Goal: Task Accomplishment & Management: Manage account settings

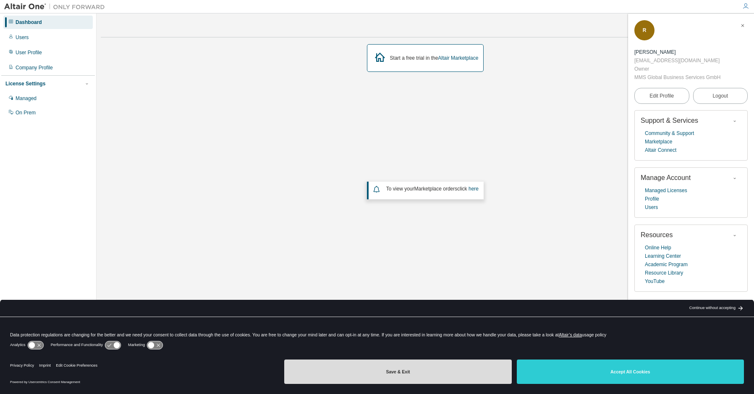
click at [382, 380] on button "Save & Exit" at bounding box center [397, 371] width 227 height 24
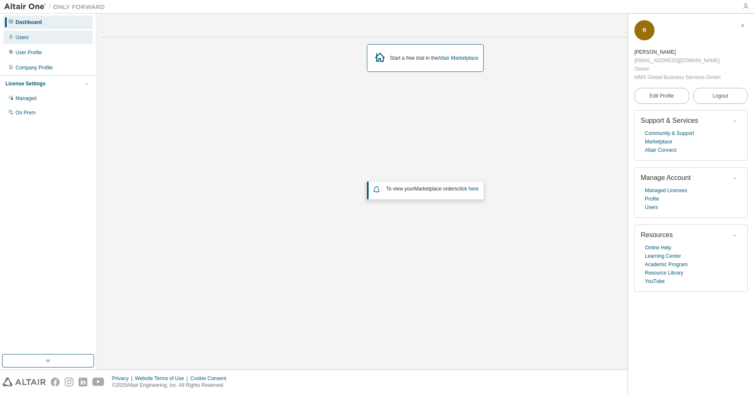
click at [17, 38] on div "Users" at bounding box center [22, 37] width 13 height 7
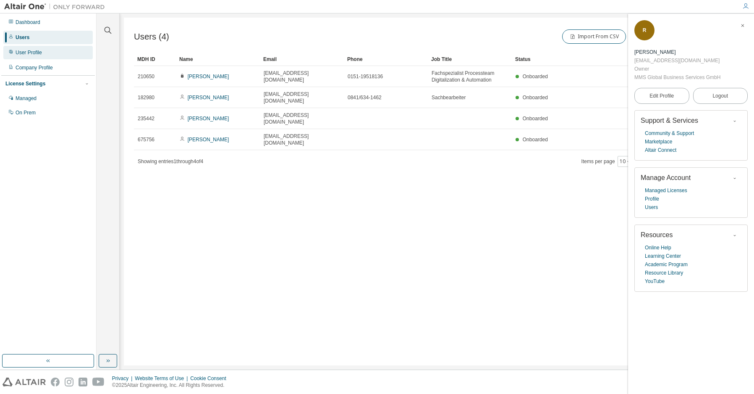
click at [14, 55] on div "User Profile" at bounding box center [47, 52] width 89 height 13
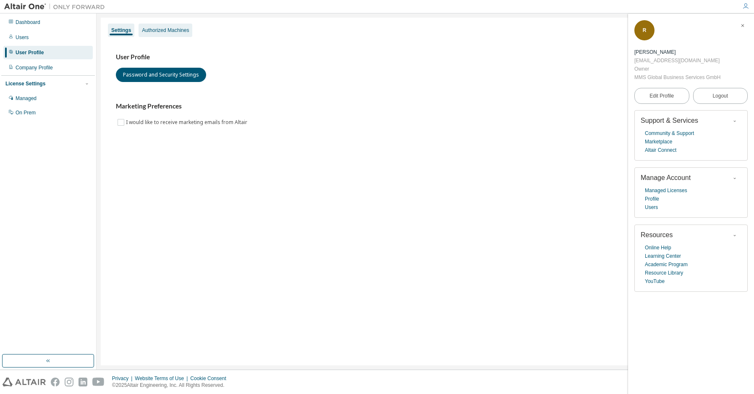
click at [157, 30] on div "Authorized Machines" at bounding box center [165, 30] width 47 height 7
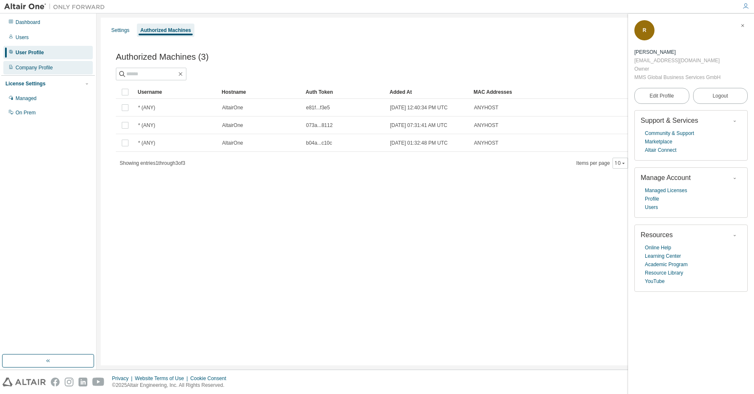
click at [53, 69] on div "Company Profile" at bounding box center [34, 67] width 37 height 7
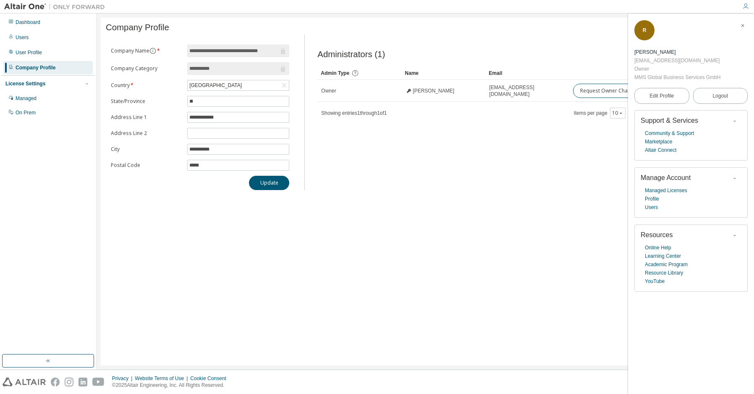
click at [743, 27] on icon "button" at bounding box center [743, 25] width 5 height 5
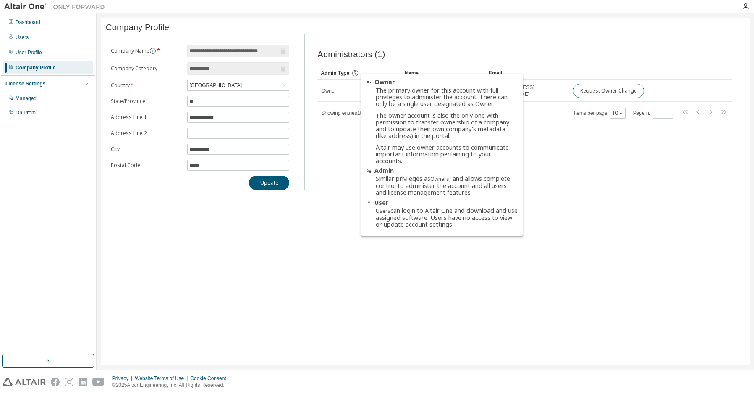
click at [356, 77] on icon at bounding box center [356, 73] width 8 height 8
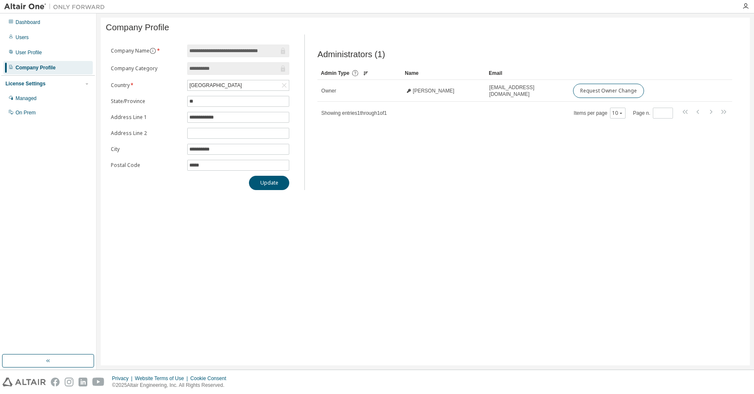
click at [356, 77] on icon at bounding box center [356, 73] width 8 height 8
click at [18, 100] on div "Managed" at bounding box center [26, 98] width 21 height 7
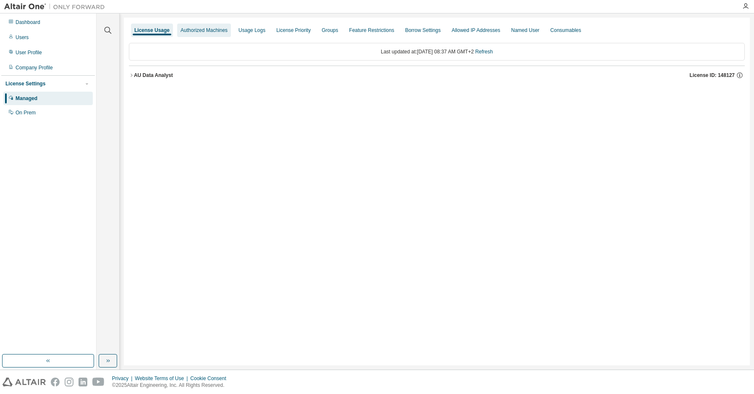
click at [225, 33] on div "Authorized Machines" at bounding box center [204, 30] width 47 height 7
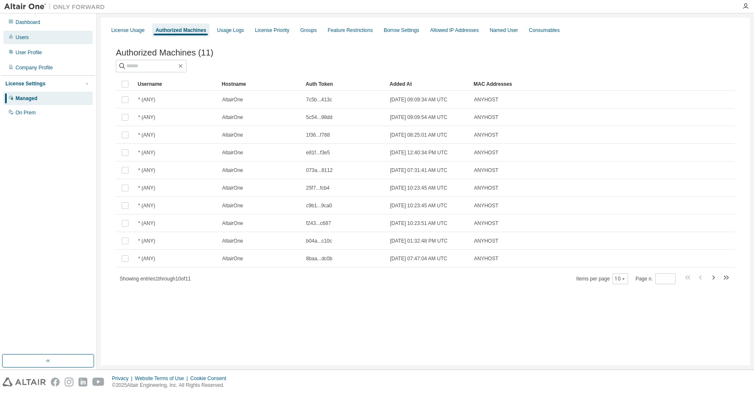
click at [31, 39] on div "Users" at bounding box center [47, 37] width 89 height 13
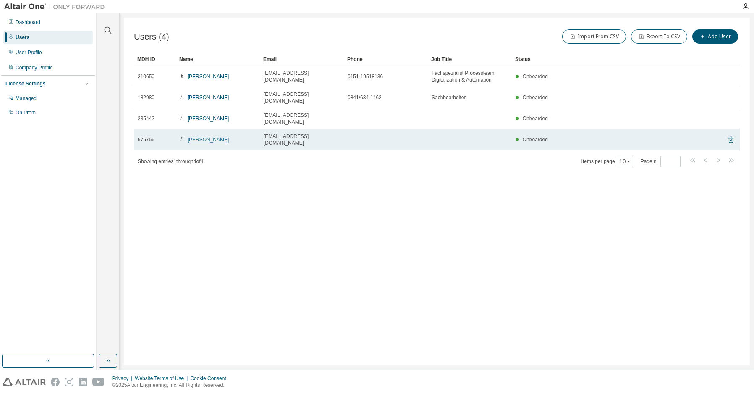
click at [211, 137] on link "[PERSON_NAME]" at bounding box center [209, 140] width 42 height 6
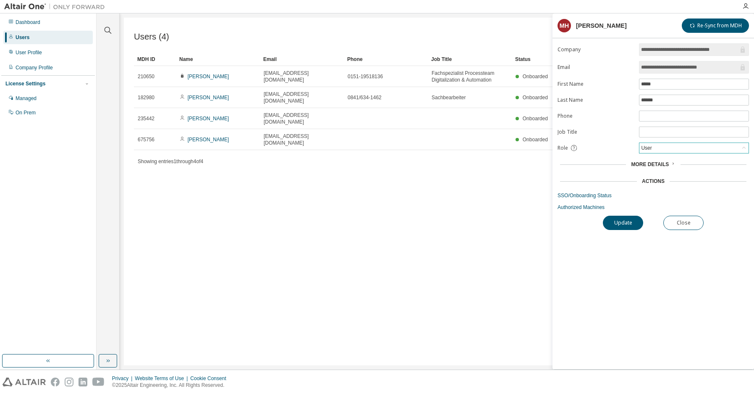
click at [665, 145] on div "User" at bounding box center [694, 148] width 109 height 10
click at [659, 160] on li "Admin" at bounding box center [694, 158] width 108 height 11
click at [628, 223] on button "Update" at bounding box center [623, 222] width 40 height 14
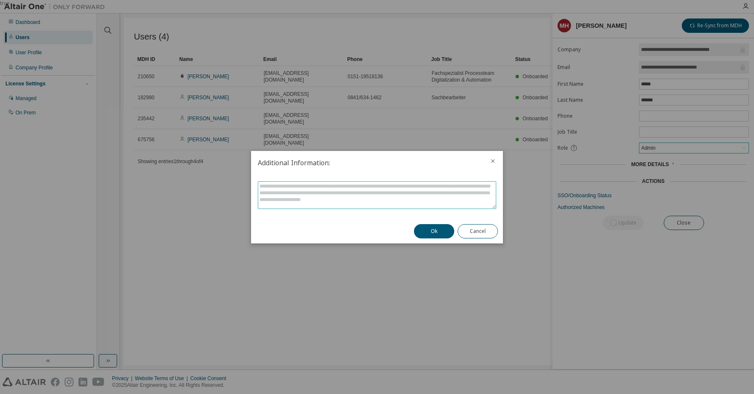
click at [281, 191] on textarea at bounding box center [377, 194] width 238 height 27
type textarea "**********"
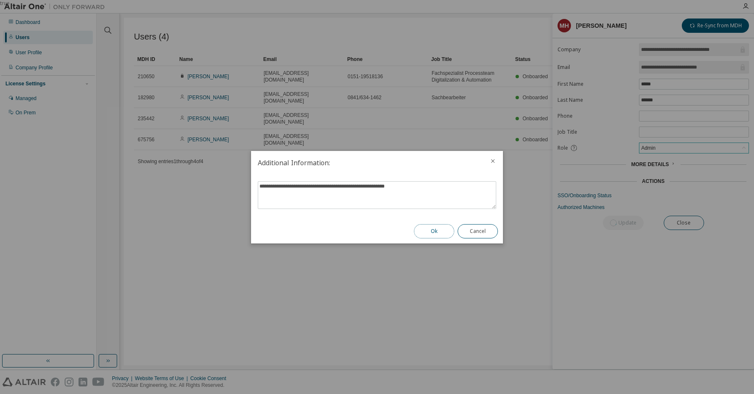
click at [425, 232] on button "Ok" at bounding box center [434, 231] width 40 height 14
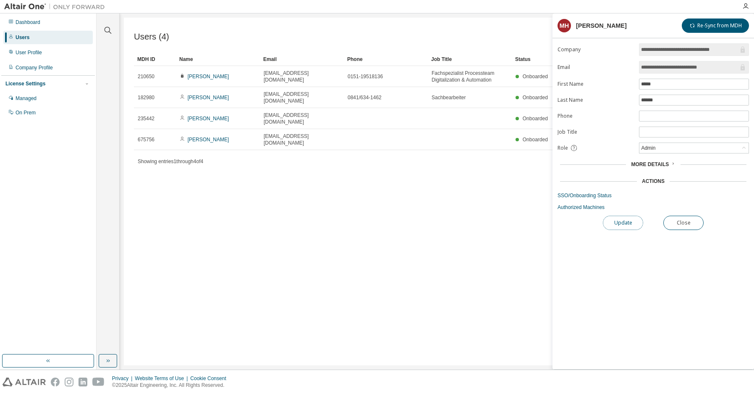
click at [627, 223] on button "Update" at bounding box center [623, 222] width 40 height 14
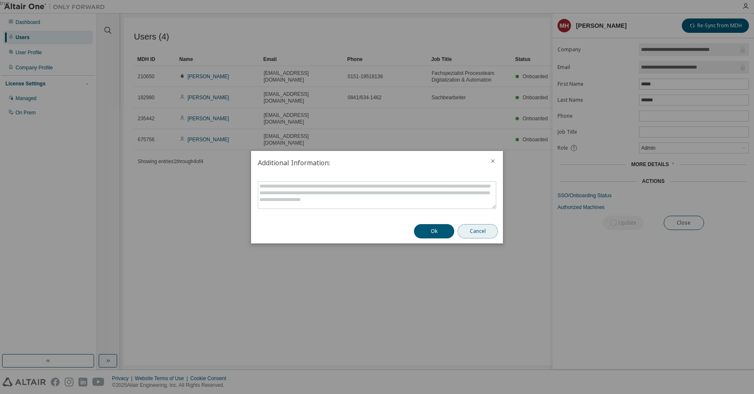
click at [479, 233] on button "Cancel" at bounding box center [478, 231] width 40 height 14
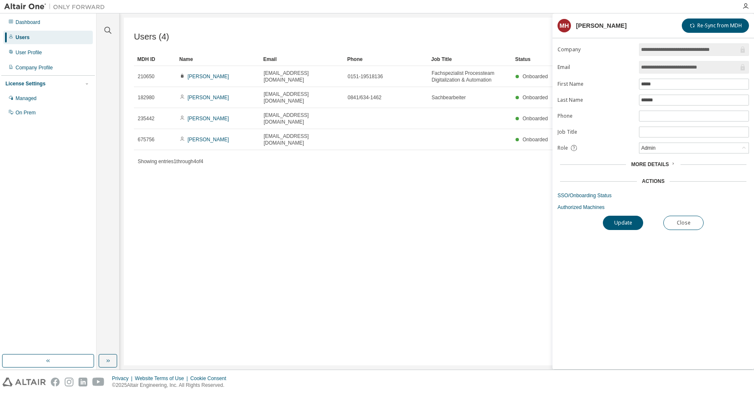
click at [470, 242] on div "Users (4) Import From CSV Export To CSV Add User Clear Load Save Save As Field …" at bounding box center [437, 191] width 626 height 347
click at [748, 5] on icon "button" at bounding box center [746, 6] width 7 height 7
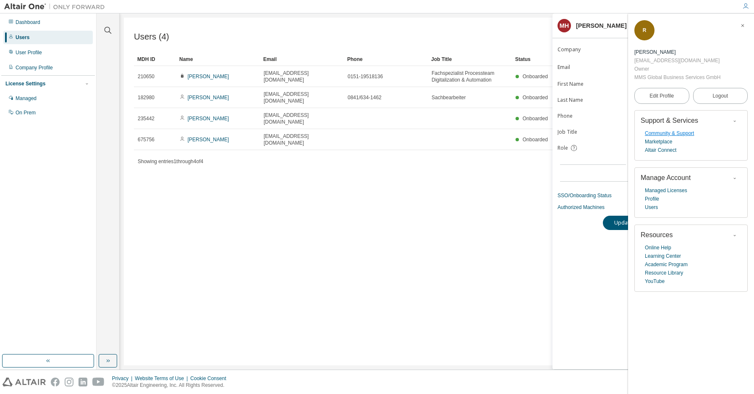
click at [662, 133] on link "Community & Support" at bounding box center [669, 133] width 49 height 8
click at [667, 150] on link "Altair Connect" at bounding box center [661, 150] width 32 height 8
click at [662, 134] on link "Community & Support" at bounding box center [669, 133] width 49 height 8
click at [744, 24] on icon "button" at bounding box center [743, 25] width 5 height 5
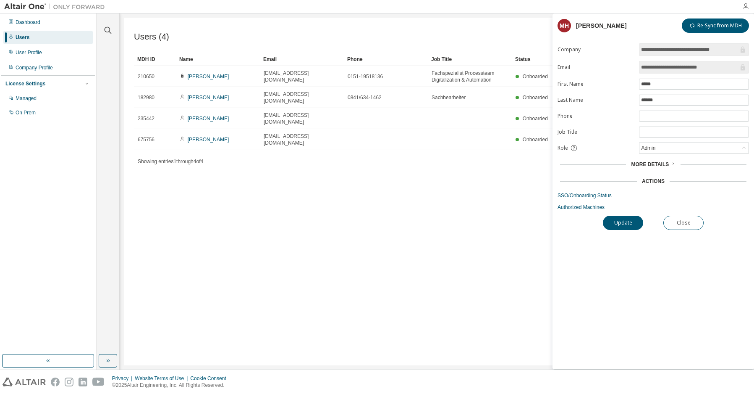
click at [743, 7] on icon "button" at bounding box center [746, 6] width 7 height 7
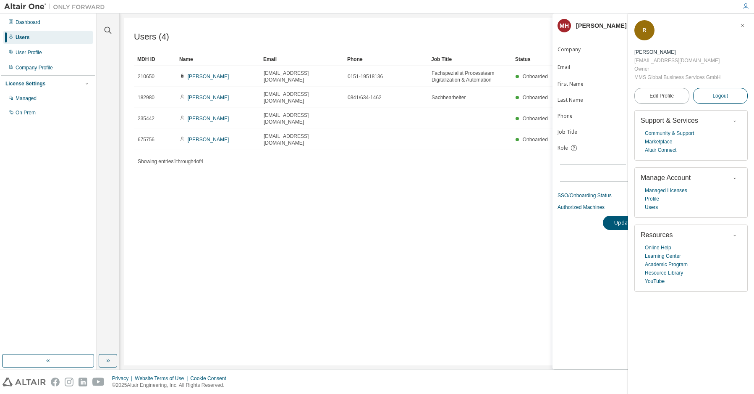
click at [713, 96] on span "Logout" at bounding box center [721, 96] width 16 height 8
